Goal: Transaction & Acquisition: Download file/media

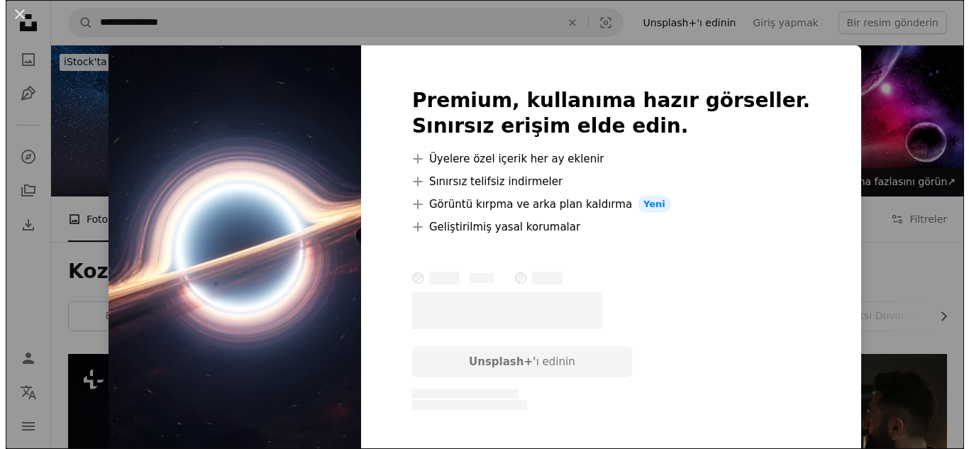
scroll to position [369, 0]
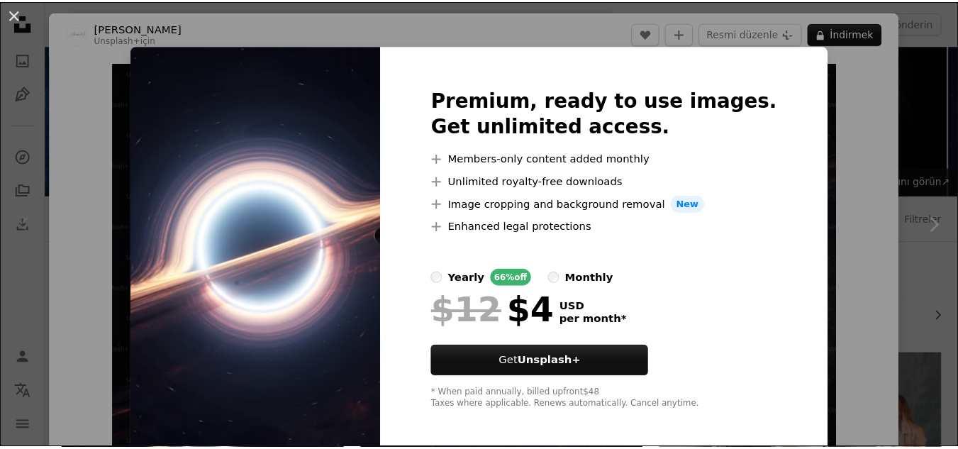
scroll to position [369, 0]
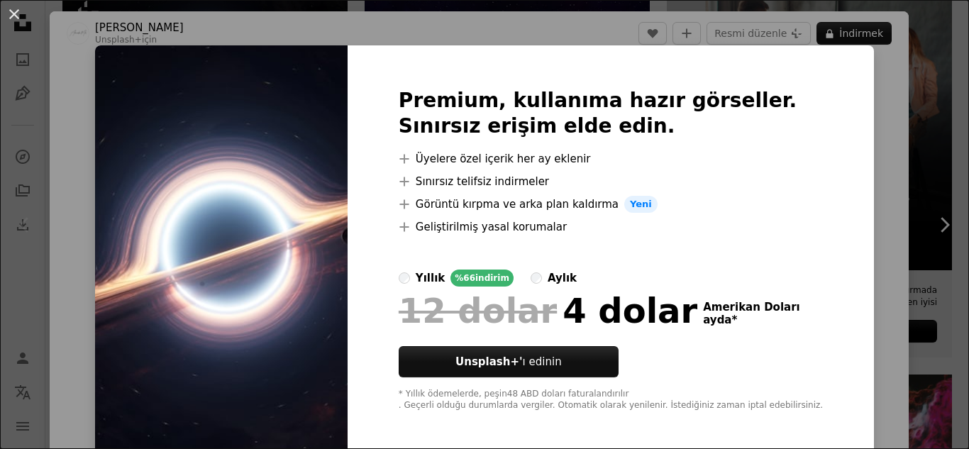
click at [11, 17] on button "An X shape" at bounding box center [14, 14] width 17 height 17
click at [12, 17] on button "An X shape" at bounding box center [14, 14] width 17 height 17
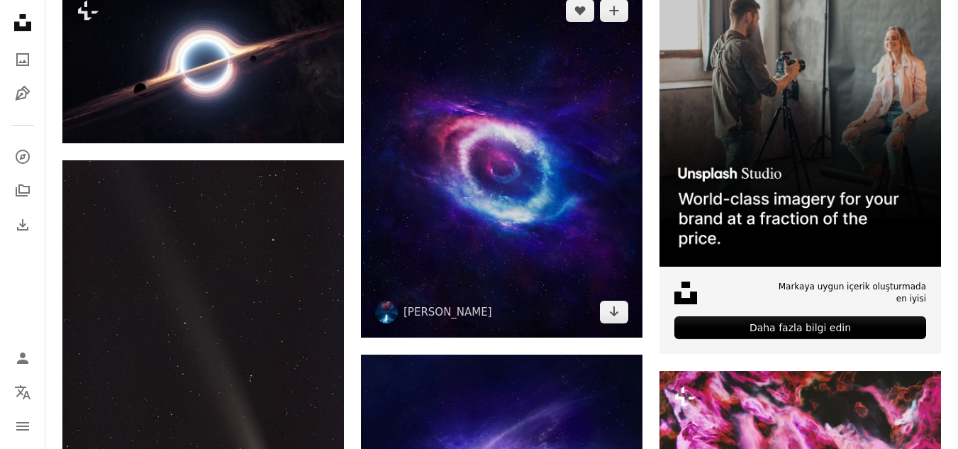
click at [572, 142] on img at bounding box center [502, 161] width 282 height 352
click at [543, 175] on img at bounding box center [502, 161] width 282 height 352
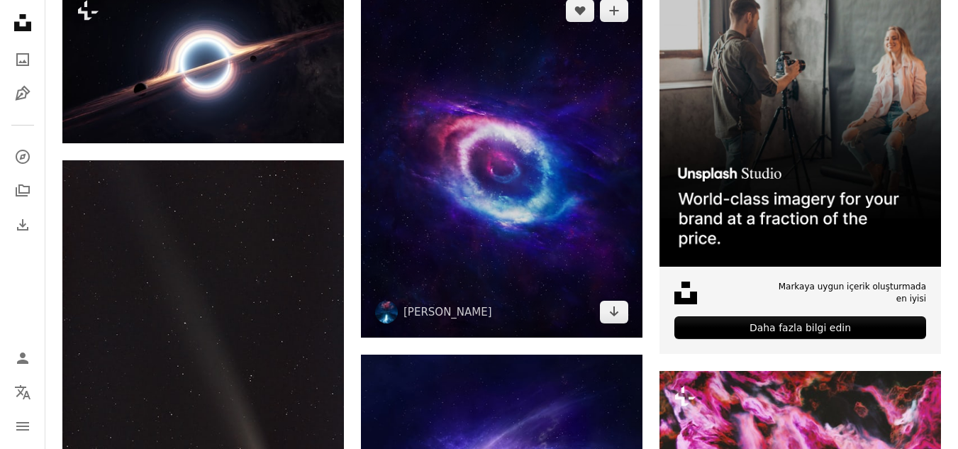
click at [485, 166] on img at bounding box center [502, 161] width 282 height 352
click at [590, 189] on img at bounding box center [502, 161] width 282 height 352
click at [617, 317] on icon "Arrow pointing down" at bounding box center [614, 311] width 11 height 17
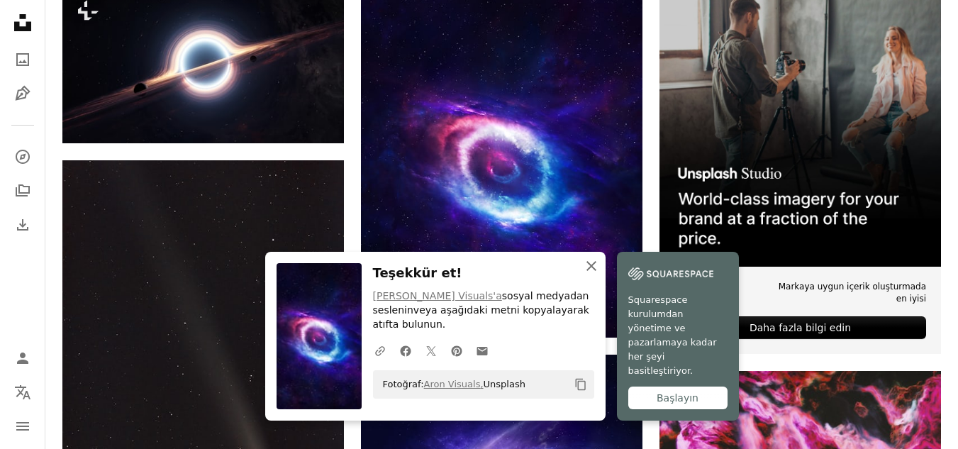
click at [602, 280] on button "An X shape Kapalı" at bounding box center [591, 266] width 28 height 28
